Goal: Use online tool/utility: Use online tool/utility

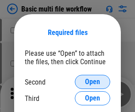
click at [92, 82] on span "Open" at bounding box center [92, 81] width 15 height 7
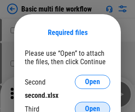
click at [92, 105] on span "Open" at bounding box center [92, 108] width 15 height 7
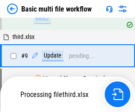
scroll to position [308, 0]
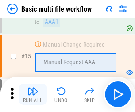
click at [33, 94] on img "button" at bounding box center [32, 91] width 11 height 11
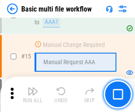
scroll to position [588, 0]
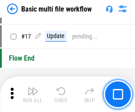
click at [33, 94] on img "button" at bounding box center [32, 91] width 11 height 11
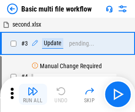
click at [33, 94] on img "button" at bounding box center [32, 91] width 11 height 11
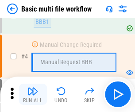
click at [33, 94] on img "button" at bounding box center [32, 91] width 11 height 11
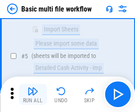
click at [33, 94] on img "button" at bounding box center [32, 91] width 11 height 11
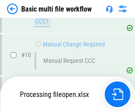
scroll to position [414, 0]
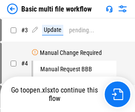
scroll to position [36, 0]
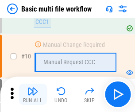
click at [33, 94] on img "button" at bounding box center [32, 91] width 11 height 11
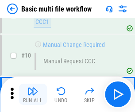
click at [33, 94] on img "button" at bounding box center [32, 91] width 11 height 11
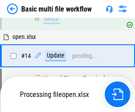
scroll to position [462, 0]
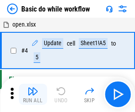
click at [33, 94] on img "button" at bounding box center [32, 91] width 11 height 11
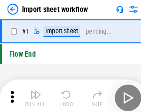
click at [33, 94] on img "button" at bounding box center [34, 91] width 11 height 11
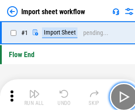
scroll to position [3, 0]
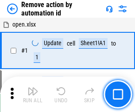
scroll to position [33, 0]
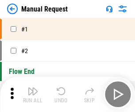
click at [33, 94] on img "button" at bounding box center [32, 91] width 11 height 11
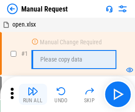
click at [33, 94] on img "button" at bounding box center [32, 91] width 11 height 11
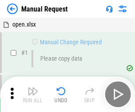
scroll to position [30, 0]
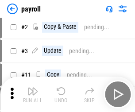
click at [33, 94] on img "button" at bounding box center [32, 91] width 11 height 11
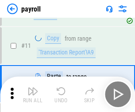
scroll to position [64, 0]
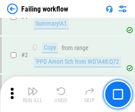
scroll to position [143, 0]
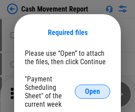
click at [92, 91] on span "Open" at bounding box center [92, 91] width 15 height 7
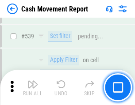
scroll to position [3923, 0]
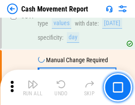
click at [33, 88] on img "button" at bounding box center [32, 84] width 11 height 11
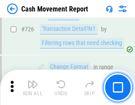
scroll to position [4612, 0]
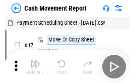
scroll to position [16, 0]
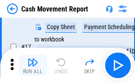
click at [33, 65] on img "button" at bounding box center [32, 62] width 11 height 11
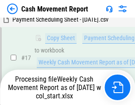
scroll to position [184, 0]
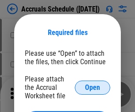
click at [92, 87] on span "Open" at bounding box center [92, 87] width 15 height 7
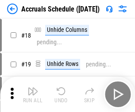
scroll to position [85, 0]
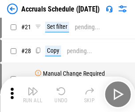
click at [33, 94] on img "button" at bounding box center [32, 91] width 11 height 11
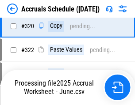
scroll to position [1644, 0]
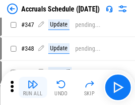
click at [33, 88] on img "button" at bounding box center [32, 84] width 11 height 11
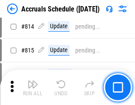
scroll to position [3901, 0]
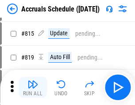
click at [33, 88] on img "button" at bounding box center [32, 84] width 11 height 11
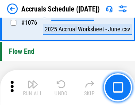
scroll to position [5294, 0]
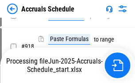
scroll to position [4635, 0]
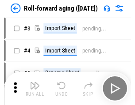
scroll to position [1, 0]
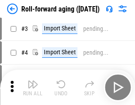
click at [33, 88] on img "button" at bounding box center [32, 84] width 11 height 11
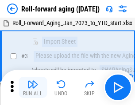
click at [33, 88] on img "button" at bounding box center [32, 84] width 11 height 11
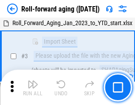
scroll to position [57, 0]
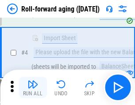
click at [33, 88] on img "button" at bounding box center [32, 84] width 11 height 11
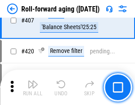
scroll to position [3065, 0]
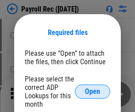
click at [92, 91] on span "Open" at bounding box center [92, 91] width 15 height 7
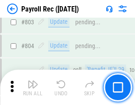
scroll to position [5616, 0]
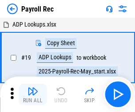
click at [33, 94] on img "button" at bounding box center [32, 91] width 11 height 11
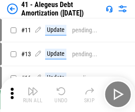
click at [33, 94] on img "button" at bounding box center [32, 91] width 11 height 11
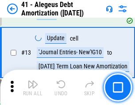
scroll to position [109, 0]
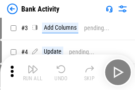
click at [33, 72] on img "button" at bounding box center [32, 69] width 11 height 11
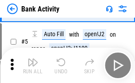
scroll to position [47, 0]
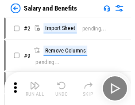
scroll to position [12, 0]
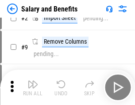
click at [33, 88] on img "button" at bounding box center [32, 84] width 11 height 11
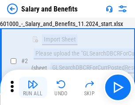
click at [33, 88] on img "button" at bounding box center [32, 84] width 11 height 11
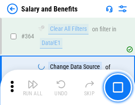
scroll to position [4163, 0]
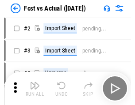
scroll to position [11, 0]
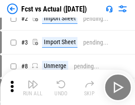
click at [33, 88] on img "button" at bounding box center [32, 84] width 11 height 11
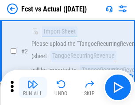
click at [33, 88] on img "button" at bounding box center [32, 84] width 11 height 11
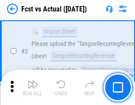
scroll to position [83, 0]
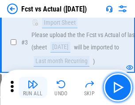
click at [33, 88] on img "button" at bounding box center [32, 84] width 11 height 11
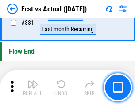
scroll to position [4231, 0]
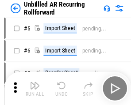
scroll to position [19, 0]
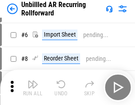
click at [33, 88] on img "button" at bounding box center [32, 84] width 11 height 11
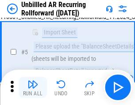
click at [33, 88] on img "button" at bounding box center [32, 84] width 11 height 11
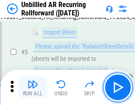
scroll to position [83, 0]
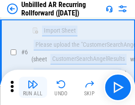
click at [33, 88] on img "button" at bounding box center [32, 84] width 11 height 11
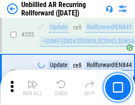
scroll to position [3003, 0]
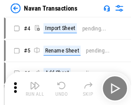
scroll to position [14, 0]
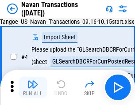
click at [33, 88] on img "button" at bounding box center [32, 84] width 11 height 11
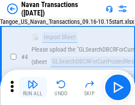
click at [33, 88] on img "button" at bounding box center [32, 84] width 11 height 11
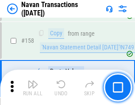
scroll to position [2866, 0]
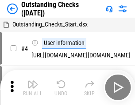
click at [33, 88] on img "button" at bounding box center [32, 84] width 11 height 11
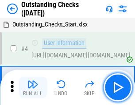
scroll to position [37, 0]
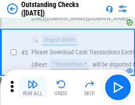
click at [33, 88] on img "button" at bounding box center [32, 84] width 11 height 11
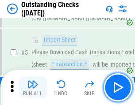
scroll to position [92, 0]
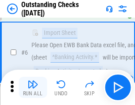
click at [33, 88] on img "button" at bounding box center [32, 84] width 11 height 11
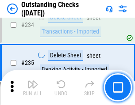
scroll to position [2684, 0]
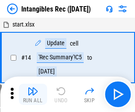
click at [33, 94] on img "button" at bounding box center [32, 91] width 11 height 11
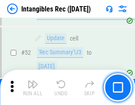
scroll to position [344, 0]
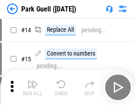
click at [33, 88] on img "button" at bounding box center [32, 84] width 11 height 11
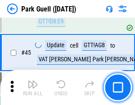
scroll to position [1105, 0]
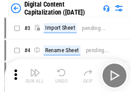
scroll to position [26, 0]
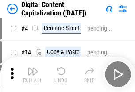
click at [33, 74] on img "button" at bounding box center [32, 71] width 11 height 11
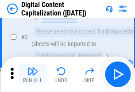
click at [33, 74] on img "button" at bounding box center [32, 71] width 11 height 11
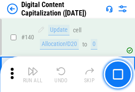
scroll to position [937, 0]
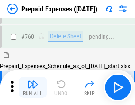
click at [33, 88] on img "button" at bounding box center [32, 84] width 11 height 11
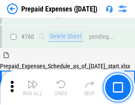
scroll to position [2450, 0]
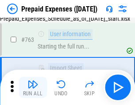
click at [33, 88] on img "button" at bounding box center [32, 84] width 11 height 11
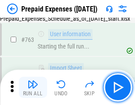
scroll to position [2502, 0]
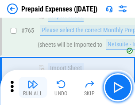
click at [33, 88] on img "button" at bounding box center [32, 84] width 11 height 11
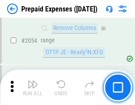
scroll to position [9240, 0]
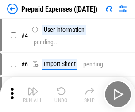
click at [33, 94] on img "button" at bounding box center [32, 91] width 11 height 11
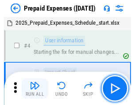
scroll to position [39, 0]
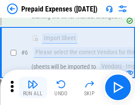
click at [33, 88] on img "button" at bounding box center [32, 84] width 11 height 11
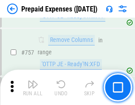
scroll to position [3150, 0]
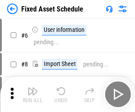
click at [33, 94] on img "button" at bounding box center [32, 91] width 11 height 11
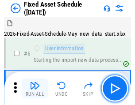
scroll to position [48, 0]
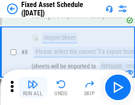
click at [33, 88] on img "button" at bounding box center [32, 84] width 11 height 11
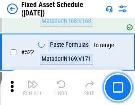
scroll to position [3072, 0]
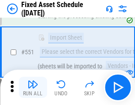
click at [33, 88] on img "button" at bounding box center [32, 84] width 11 height 11
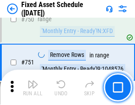
scroll to position [4310, 0]
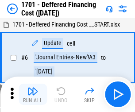
click at [33, 94] on img "button" at bounding box center [32, 91] width 11 height 11
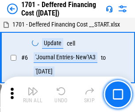
scroll to position [106, 0]
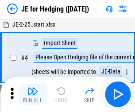
click at [33, 88] on img "button" at bounding box center [32, 91] width 11 height 11
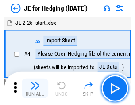
scroll to position [1, 0]
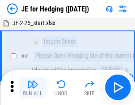
click at [33, 88] on img "button" at bounding box center [32, 84] width 11 height 11
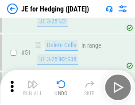
scroll to position [572, 0]
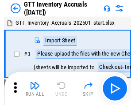
scroll to position [1, 0]
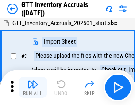
click at [33, 88] on img "button" at bounding box center [32, 84] width 11 height 11
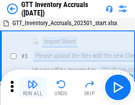
click at [33, 88] on img "button" at bounding box center [32, 84] width 11 height 11
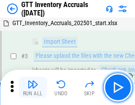
scroll to position [57, 0]
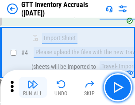
click at [33, 88] on img "button" at bounding box center [32, 84] width 11 height 11
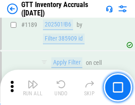
scroll to position [7218, 0]
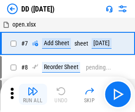
click at [33, 94] on img "button" at bounding box center [32, 91] width 11 height 11
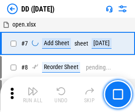
scroll to position [85, 0]
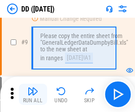
click at [33, 94] on img "button" at bounding box center [32, 91] width 11 height 11
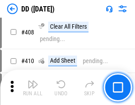
scroll to position [3955, 0]
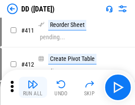
click at [33, 88] on img "button" at bounding box center [32, 84] width 11 height 11
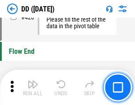
scroll to position [4231, 0]
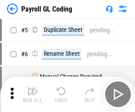
click at [33, 94] on img "button" at bounding box center [32, 91] width 11 height 11
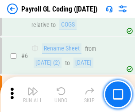
scroll to position [106, 0]
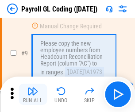
click at [33, 94] on img "button" at bounding box center [32, 91] width 11 height 11
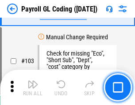
scroll to position [2074, 0]
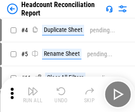
click at [33, 94] on img "button" at bounding box center [32, 91] width 11 height 11
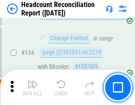
scroll to position [1063, 0]
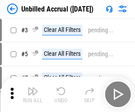
click at [33, 94] on img "button" at bounding box center [32, 91] width 11 height 11
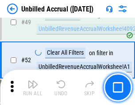
scroll to position [802, 0]
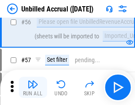
click at [33, 88] on img "button" at bounding box center [32, 84] width 11 height 11
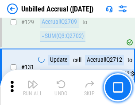
scroll to position [2633, 0]
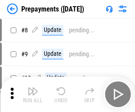
click at [33, 94] on img "button" at bounding box center [32, 91] width 11 height 11
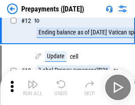
scroll to position [55, 0]
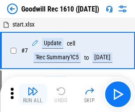
click at [33, 94] on img "button" at bounding box center [32, 91] width 11 height 11
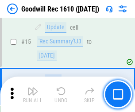
scroll to position [151, 0]
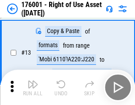
scroll to position [57, 0]
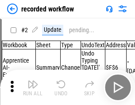
click at [33, 88] on img "button" at bounding box center [32, 84] width 11 height 11
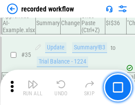
scroll to position [2763, 0]
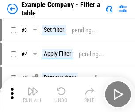
click at [33, 94] on img "button" at bounding box center [32, 91] width 11 height 11
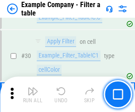
scroll to position [809, 0]
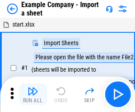
click at [33, 88] on img "button" at bounding box center [32, 91] width 11 height 11
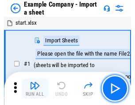
scroll to position [14, 0]
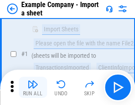
click at [33, 88] on img "button" at bounding box center [32, 84] width 11 height 11
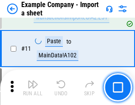
scroll to position [195, 0]
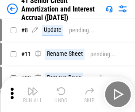
click at [33, 88] on img "button" at bounding box center [32, 91] width 11 height 11
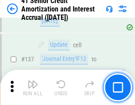
scroll to position [812, 0]
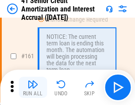
click at [33, 88] on img "button" at bounding box center [32, 84] width 11 height 11
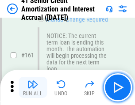
scroll to position [945, 0]
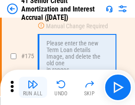
click at [33, 88] on img "button" at bounding box center [32, 84] width 11 height 11
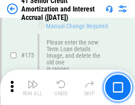
scroll to position [1035, 0]
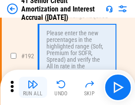
click at [33, 88] on img "button" at bounding box center [32, 84] width 11 height 11
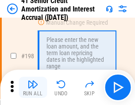
click at [33, 88] on img "button" at bounding box center [32, 84] width 11 height 11
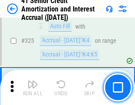
scroll to position [2258, 0]
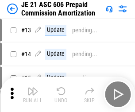
click at [33, 88] on img "button" at bounding box center [32, 91] width 11 height 11
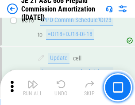
scroll to position [1650, 0]
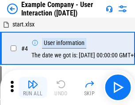
click at [33, 88] on img "button" at bounding box center [32, 84] width 11 height 11
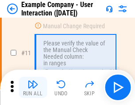
click at [33, 88] on img "button" at bounding box center [32, 84] width 11 height 11
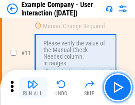
scroll to position [191, 0]
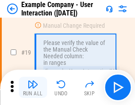
click at [33, 88] on img "button" at bounding box center [32, 84] width 11 height 11
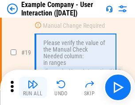
click at [33, 88] on img "button" at bounding box center [32, 84] width 11 height 11
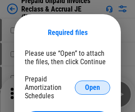
click at [92, 87] on span "Open" at bounding box center [92, 87] width 15 height 7
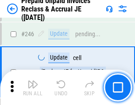
scroll to position [1193, 0]
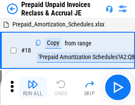
click at [33, 88] on img "button" at bounding box center [32, 84] width 11 height 11
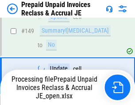
scroll to position [641, 0]
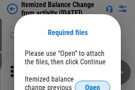
click at [92, 84] on span "Open" at bounding box center [92, 87] width 15 height 7
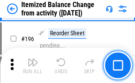
scroll to position [1701, 0]
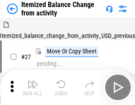
scroll to position [14, 0]
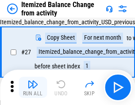
click at [33, 88] on img "button" at bounding box center [32, 84] width 11 height 11
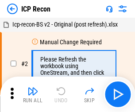
scroll to position [4, 0]
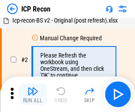
click at [33, 94] on img "button" at bounding box center [32, 91] width 11 height 11
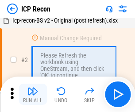
click at [33, 94] on img "button" at bounding box center [32, 91] width 11 height 11
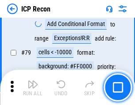
scroll to position [866, 0]
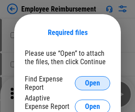
click at [92, 83] on span "Open" at bounding box center [92, 83] width 15 height 7
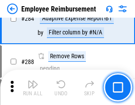
scroll to position [2403, 0]
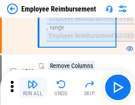
click at [33, 88] on img "button" at bounding box center [32, 84] width 11 height 11
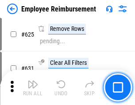
scroll to position [5293, 0]
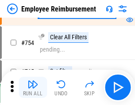
click at [33, 88] on img "button" at bounding box center [32, 84] width 11 height 11
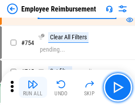
click at [33, 88] on img "button" at bounding box center [32, 84] width 11 height 11
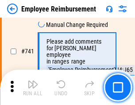
scroll to position [6202, 0]
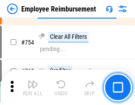
click at [33, 88] on img "button" at bounding box center [32, 84] width 11 height 11
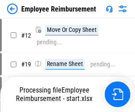
scroll to position [30, 0]
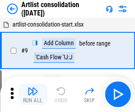
click at [33, 94] on img "button" at bounding box center [32, 91] width 11 height 11
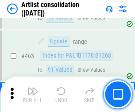
scroll to position [3871, 0]
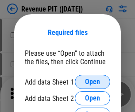
click at [92, 82] on span "Open" at bounding box center [92, 81] width 15 height 7
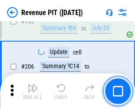
scroll to position [898, 0]
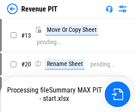
scroll to position [10, 0]
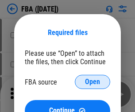
click at [92, 82] on span "Open" at bounding box center [92, 81] width 15 height 7
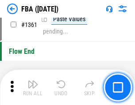
scroll to position [9390, 0]
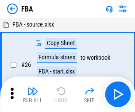
scroll to position [9, 0]
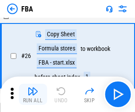
click at [33, 94] on img "button" at bounding box center [32, 91] width 11 height 11
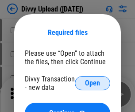
click at [92, 83] on span "Open" at bounding box center [92, 83] width 15 height 7
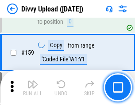
scroll to position [915, 0]
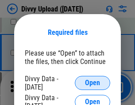
click at [92, 83] on span "Open" at bounding box center [92, 83] width 15 height 7
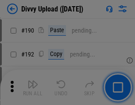
scroll to position [1116, 0]
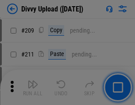
scroll to position [1501, 0]
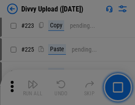
scroll to position [1764, 0]
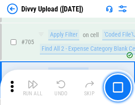
scroll to position [6047, 0]
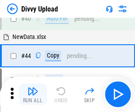
click at [33, 94] on img "button" at bounding box center [32, 91] width 11 height 11
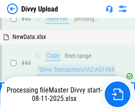
scroll to position [97, 0]
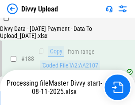
scroll to position [1040, 0]
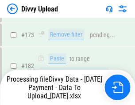
scroll to position [989, 0]
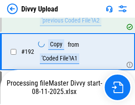
scroll to position [1235, 0]
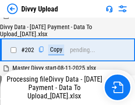
scroll to position [1430, 0]
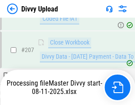
scroll to position [1625, 0]
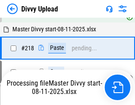
scroll to position [1903, 0]
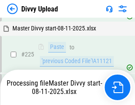
scroll to position [2098, 0]
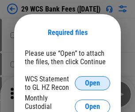
click at [92, 83] on span "Open" at bounding box center [92, 83] width 15 height 7
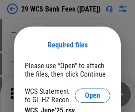
scroll to position [12, 0]
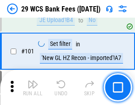
scroll to position [861, 0]
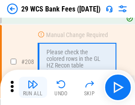
click at [33, 88] on img "button" at bounding box center [32, 84] width 11 height 11
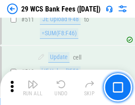
scroll to position [4447, 0]
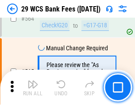
click at [33, 88] on img "button" at bounding box center [32, 84] width 11 height 11
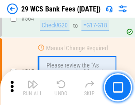
scroll to position [4781, 0]
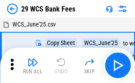
scroll to position [16, 0]
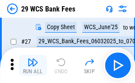
click at [33, 65] on img "button" at bounding box center [32, 62] width 11 height 11
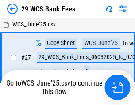
scroll to position [5, 0]
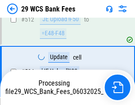
scroll to position [4719, 0]
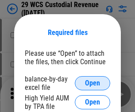
click at [92, 83] on span "Open" at bounding box center [92, 83] width 15 height 7
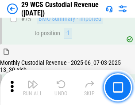
scroll to position [923, 0]
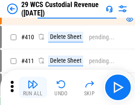
click at [33, 88] on img "button" at bounding box center [32, 84] width 11 height 11
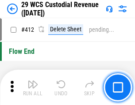
scroll to position [4222, 0]
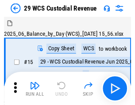
scroll to position [21, 0]
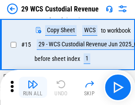
click at [33, 88] on img "button" at bounding box center [32, 84] width 11 height 11
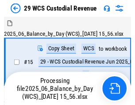
scroll to position [21, 0]
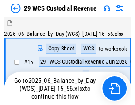
scroll to position [16, 0]
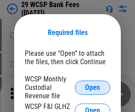
click at [92, 87] on span "Open" at bounding box center [92, 87] width 15 height 7
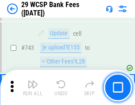
scroll to position [4455, 0]
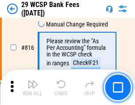
click at [33, 88] on img "button" at bounding box center [32, 84] width 11 height 11
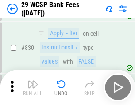
scroll to position [5609, 0]
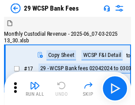
scroll to position [21, 0]
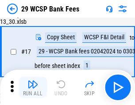
click at [33, 88] on img "button" at bounding box center [32, 84] width 11 height 11
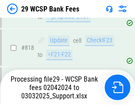
scroll to position [5435, 0]
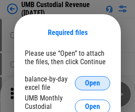
click at [92, 83] on span "Open" at bounding box center [92, 83] width 15 height 7
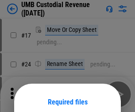
scroll to position [69, 0]
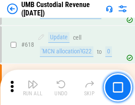
scroll to position [4554, 0]
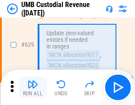
click at [33, 88] on img "button" at bounding box center [32, 84] width 11 height 11
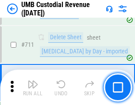
scroll to position [5381, 0]
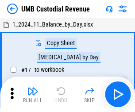
scroll to position [7, 0]
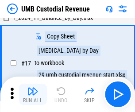
click at [33, 94] on img "button" at bounding box center [32, 91] width 11 height 11
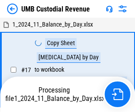
scroll to position [7, 0]
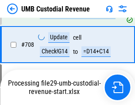
scroll to position [5323, 0]
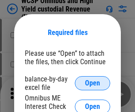
click at [92, 83] on span "Open" at bounding box center [92, 83] width 15 height 7
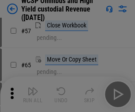
scroll to position [385, 0]
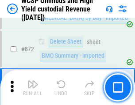
scroll to position [7481, 0]
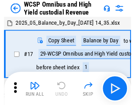
scroll to position [5, 0]
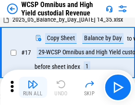
click at [33, 88] on img "button" at bounding box center [32, 84] width 11 height 11
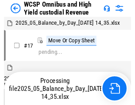
scroll to position [5, 0]
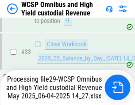
scroll to position [438, 0]
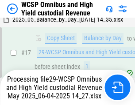
scroll to position [184, 0]
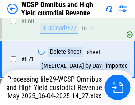
scroll to position [7461, 0]
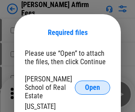
click at [92, 84] on span "Open" at bounding box center [92, 87] width 15 height 7
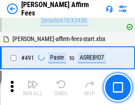
scroll to position [2404, 0]
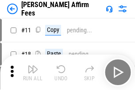
click at [33, 65] on img "button" at bounding box center [32, 69] width 11 height 11
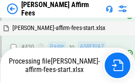
scroll to position [1968, 0]
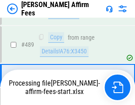
scroll to position [2307, 0]
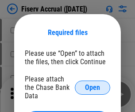
click at [92, 84] on span "Open" at bounding box center [92, 87] width 15 height 7
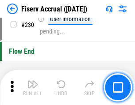
scroll to position [2801, 0]
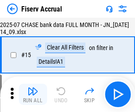
click at [33, 94] on img "button" at bounding box center [32, 91] width 11 height 11
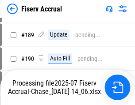
scroll to position [2272, 0]
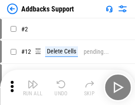
click at [33, 88] on img "button" at bounding box center [32, 84] width 11 height 11
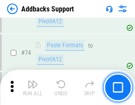
scroll to position [644, 0]
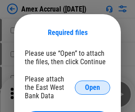
click at [92, 87] on span "Open" at bounding box center [92, 87] width 15 height 7
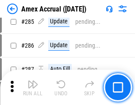
scroll to position [2420, 0]
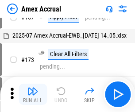
click at [33, 94] on img "button" at bounding box center [32, 91] width 11 height 11
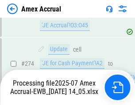
scroll to position [2634, 0]
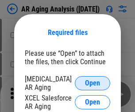
click at [92, 82] on span "Open" at bounding box center [92, 83] width 15 height 7
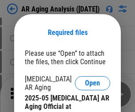
scroll to position [266, 0]
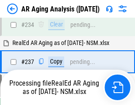
scroll to position [1370, 0]
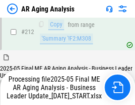
scroll to position [1360, 0]
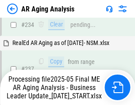
scroll to position [1397, 0]
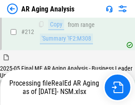
scroll to position [1329, 0]
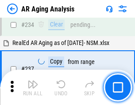
scroll to position [1360, 0]
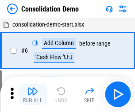
click at [33, 94] on img "button" at bounding box center [32, 91] width 11 height 11
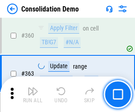
scroll to position [2963, 0]
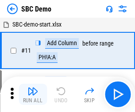
click at [33, 94] on img "button" at bounding box center [32, 91] width 11 height 11
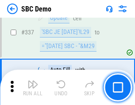
scroll to position [2325, 0]
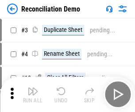
click at [33, 94] on img "button" at bounding box center [32, 91] width 11 height 11
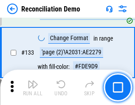
scroll to position [1050, 0]
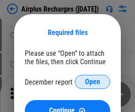
click at [92, 82] on span "Open" at bounding box center [92, 81] width 15 height 7
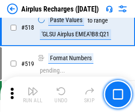
scroll to position [3804, 0]
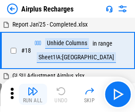
click at [33, 94] on img "button" at bounding box center [32, 91] width 11 height 11
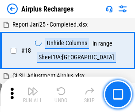
scroll to position [39, 0]
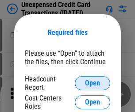
click at [92, 83] on span "Open" at bounding box center [92, 83] width 15 height 7
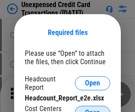
click at [92, 109] on span "Open" at bounding box center [92, 112] width 15 height 7
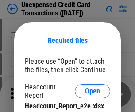
scroll to position [8, 0]
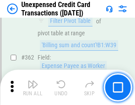
scroll to position [2273, 0]
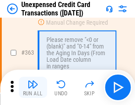
click at [33, 88] on img "button" at bounding box center [32, 84] width 11 height 11
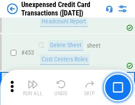
scroll to position [3015, 0]
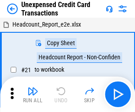
scroll to position [14, 0]
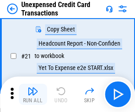
click at [33, 94] on img "button" at bounding box center [32, 91] width 11 height 11
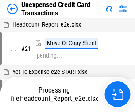
scroll to position [14, 0]
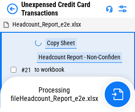
scroll to position [14, 0]
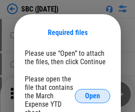
click at [92, 95] on span "Open" at bounding box center [92, 95] width 15 height 7
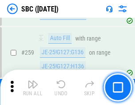
scroll to position [1727, 0]
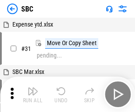
scroll to position [9, 0]
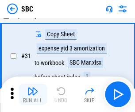
click at [33, 94] on img "button" at bounding box center [32, 91] width 11 height 11
